Goal: Information Seeking & Learning: Find specific fact

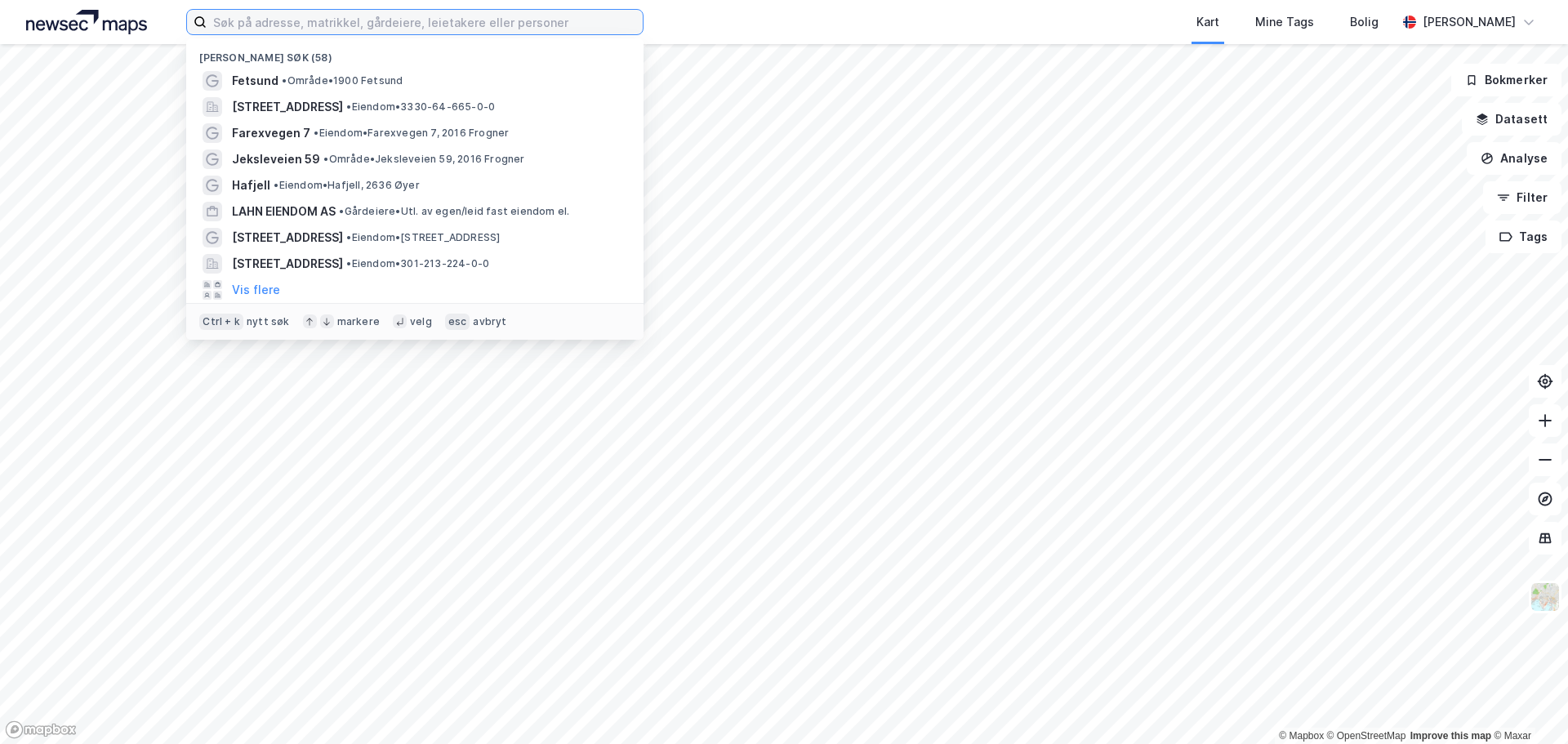
click at [279, 27] on input at bounding box center [425, 21] width 436 height 25
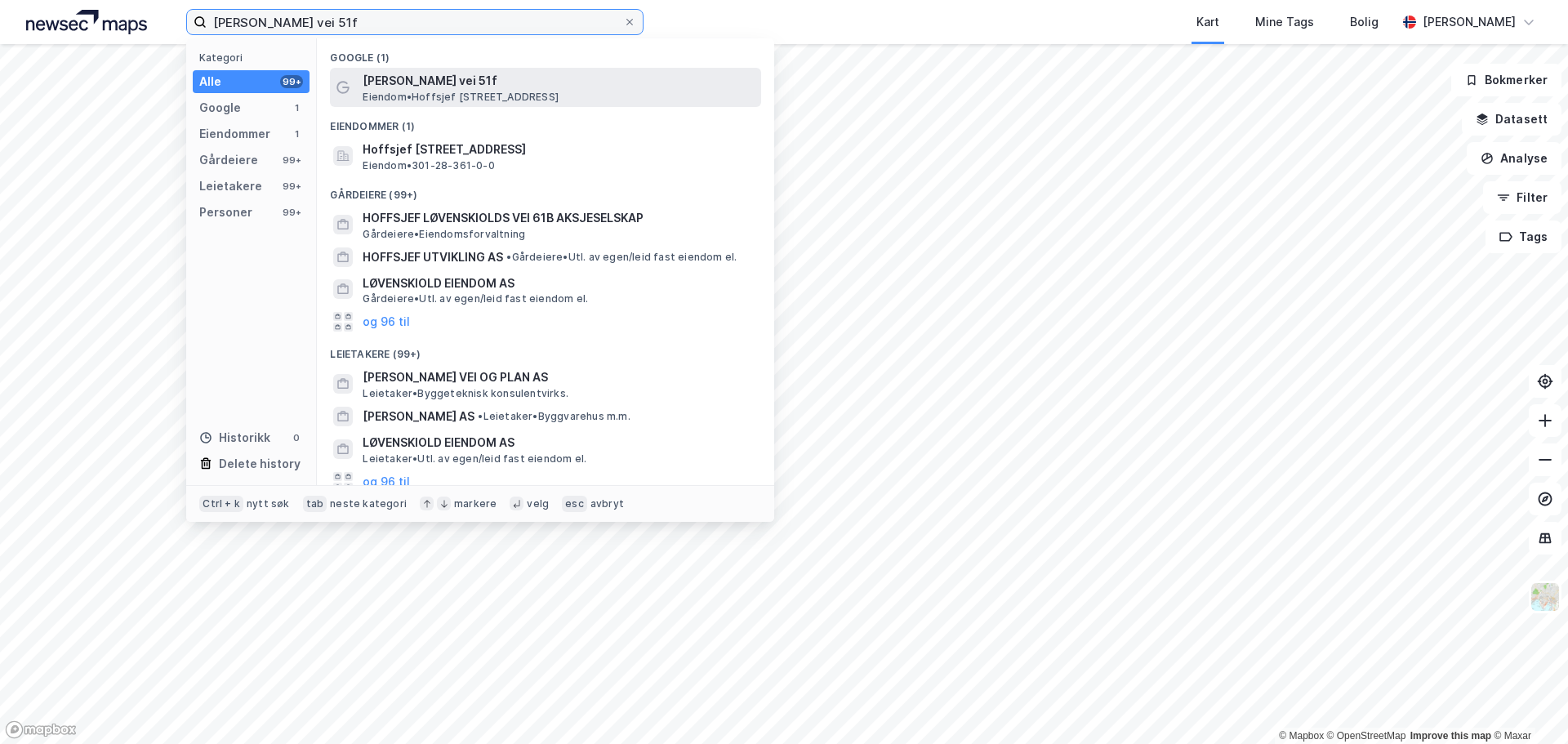
type input "[PERSON_NAME] vei 51f"
click at [458, 84] on span "[PERSON_NAME] vei 51f" at bounding box center [558, 81] width 392 height 20
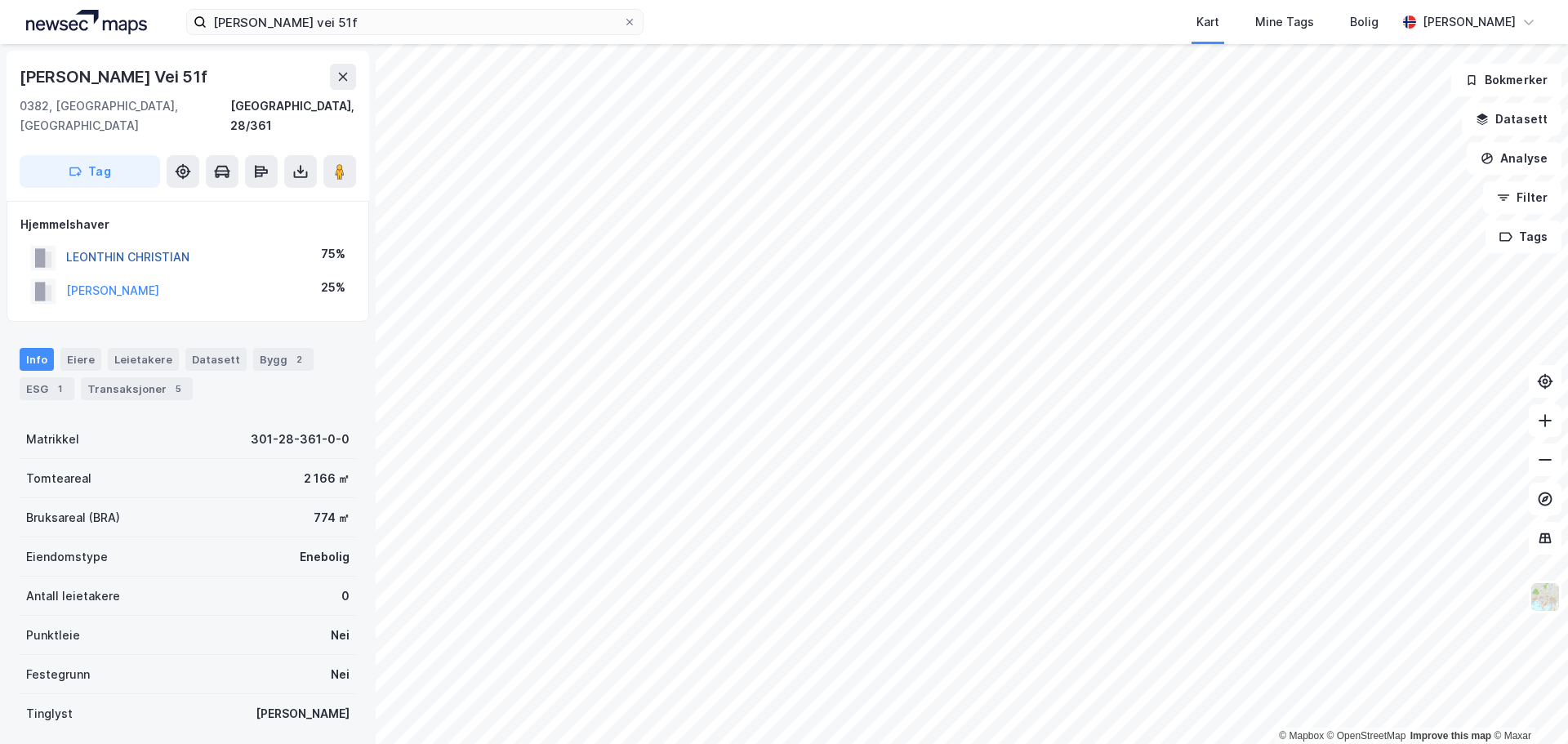
click at [0, 0] on button "LEONTHIN CHRISTIAN" at bounding box center [0, 0] width 0 height 0
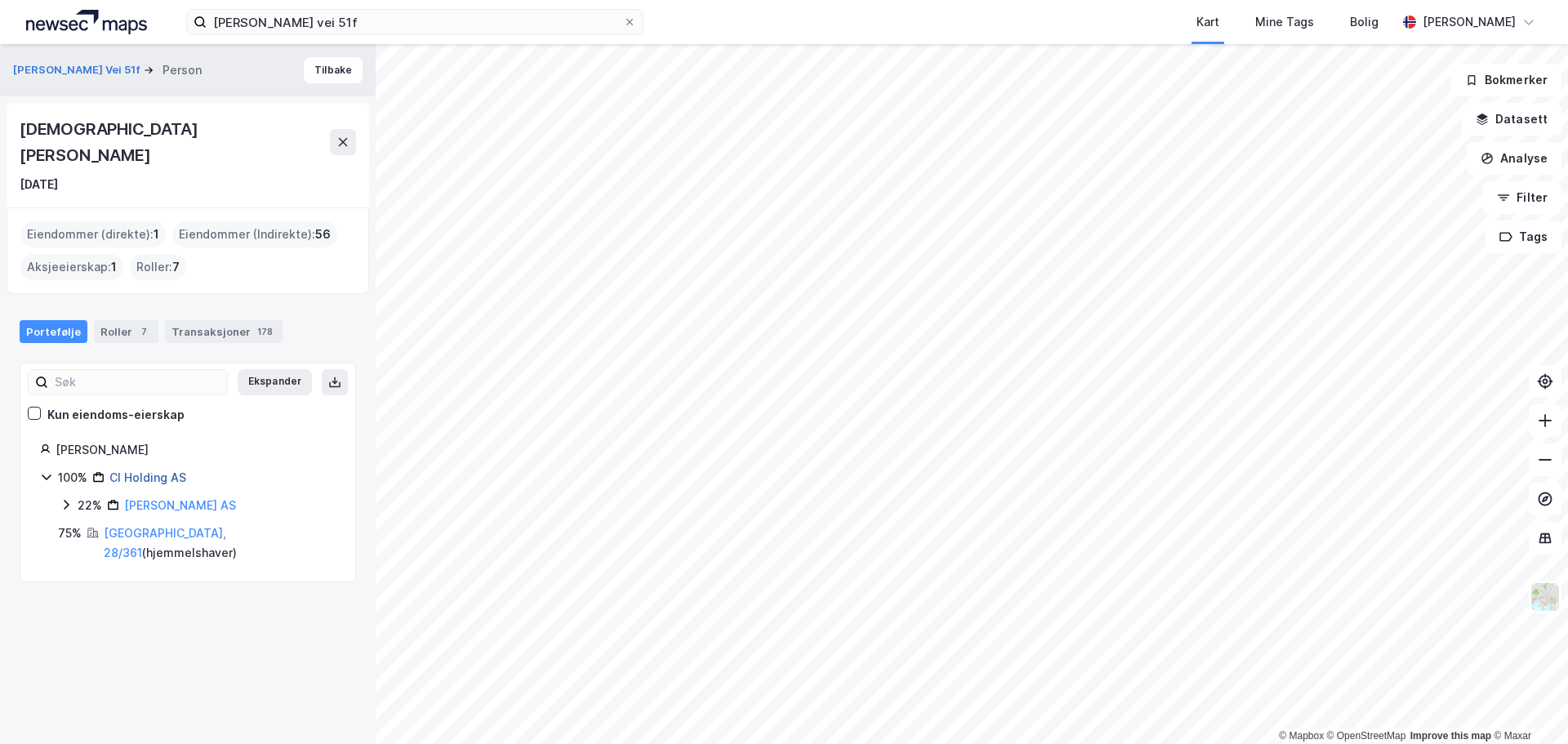
click at [172, 470] on link "Cl Holding AS" at bounding box center [147, 477] width 76 height 14
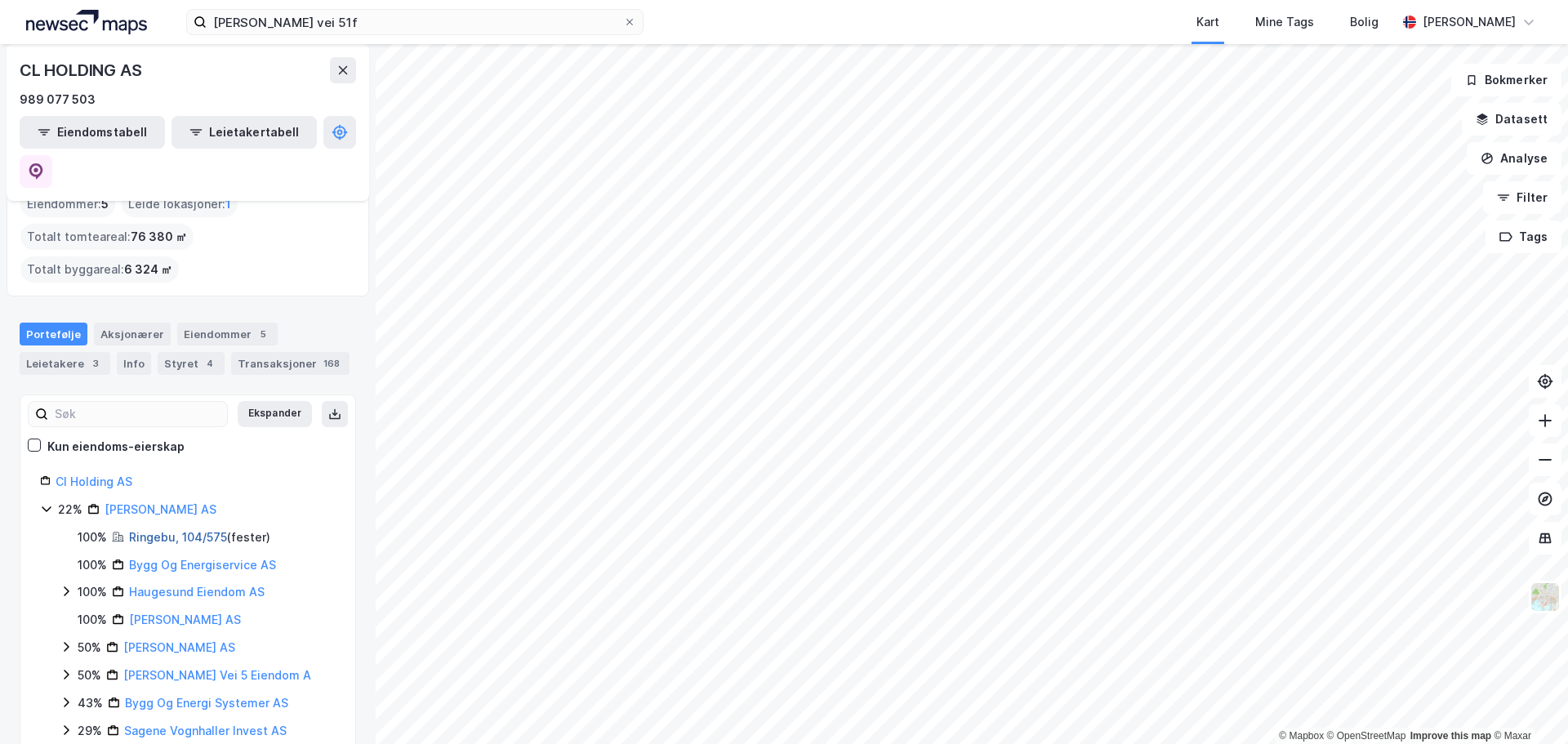
scroll to position [163, 0]
